Goal: Navigation & Orientation: Find specific page/section

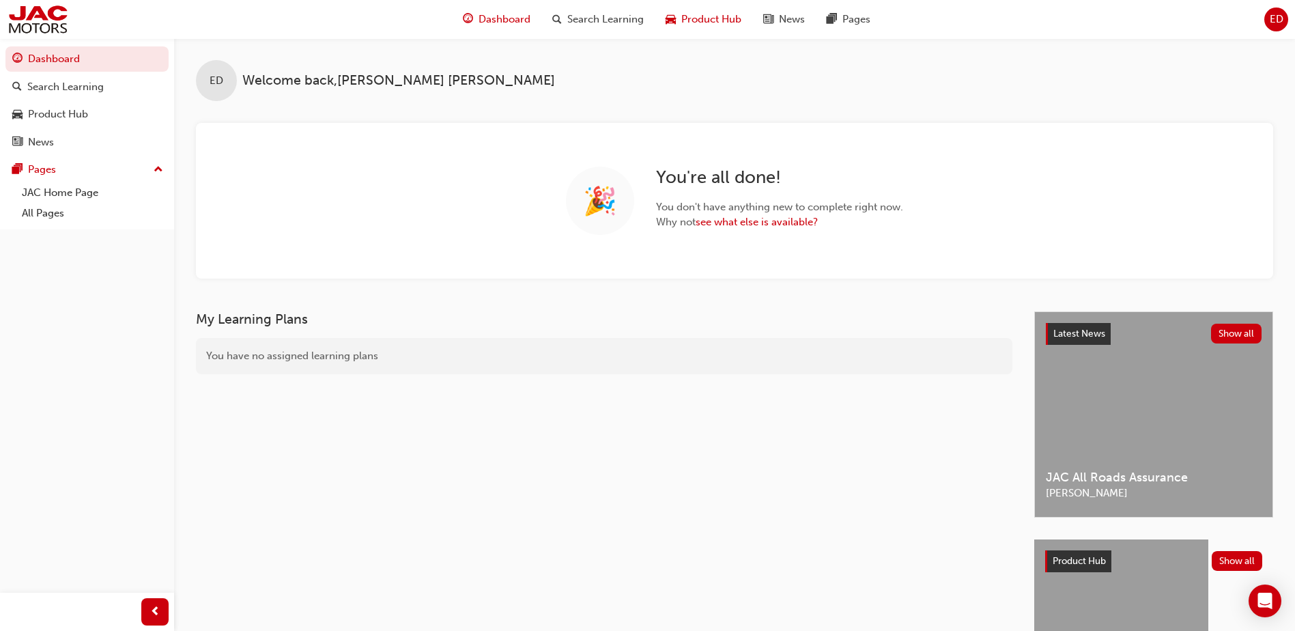
click at [707, 17] on span "Product Hub" at bounding box center [711, 20] width 60 height 16
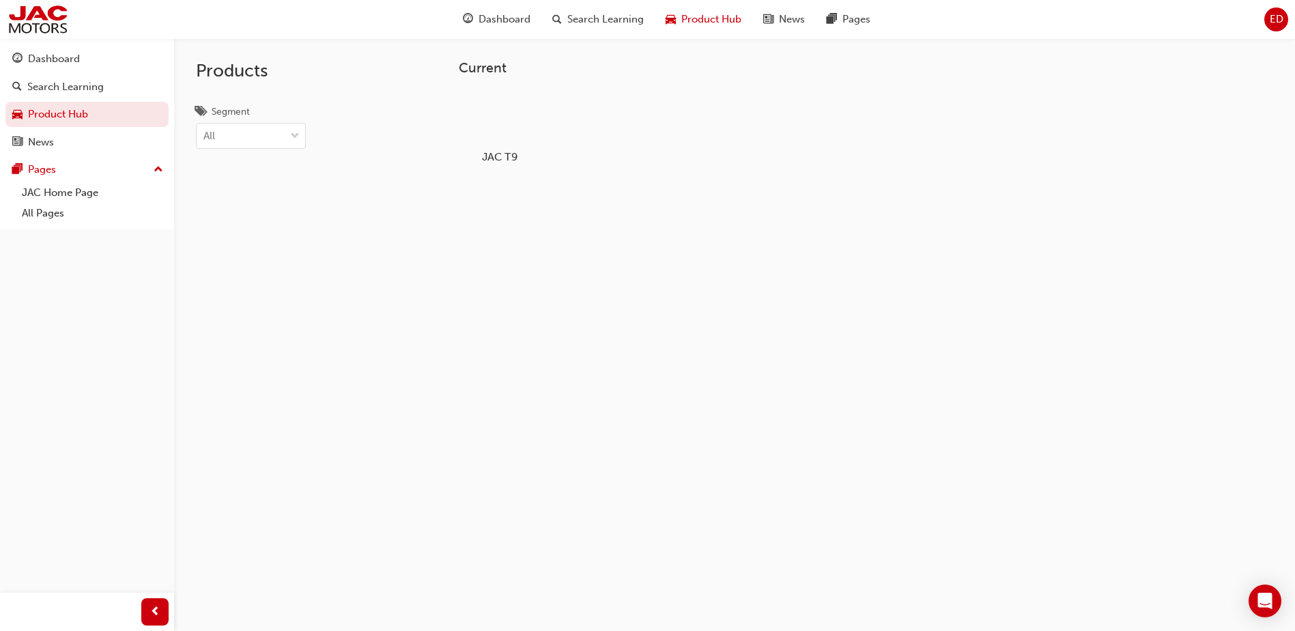
click at [476, 125] on div at bounding box center [500, 117] width 76 height 55
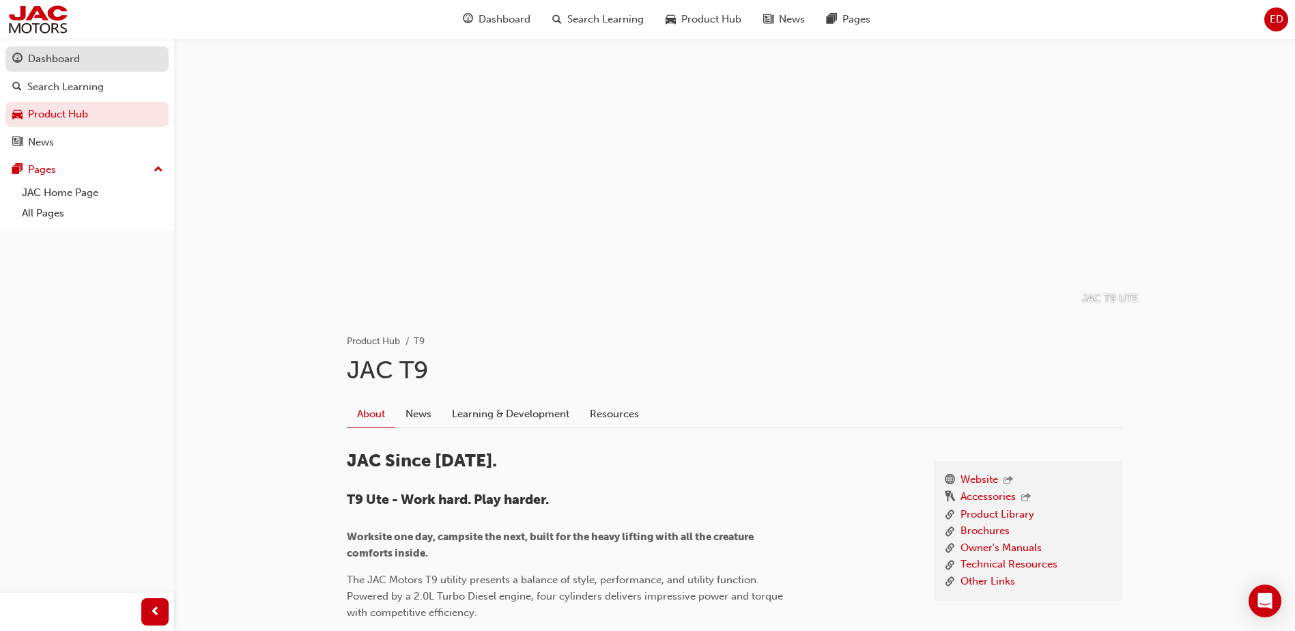
click at [55, 59] on div "Dashboard" at bounding box center [54, 59] width 52 height 16
